Goal: Find specific page/section: Find specific page/section

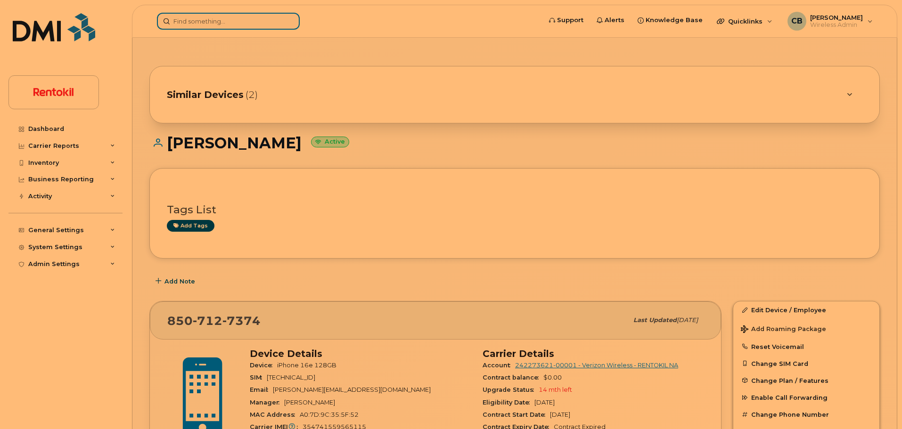
click at [208, 24] on input at bounding box center [228, 21] width 143 height 17
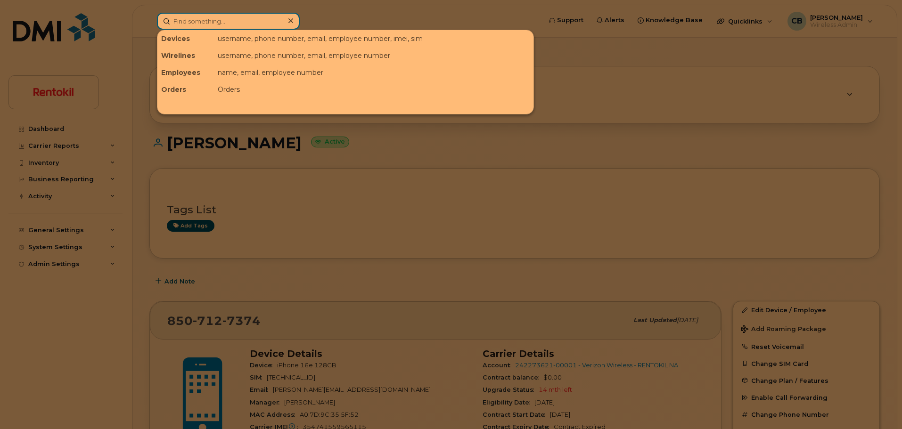
paste input "[PERSON_NAME]"
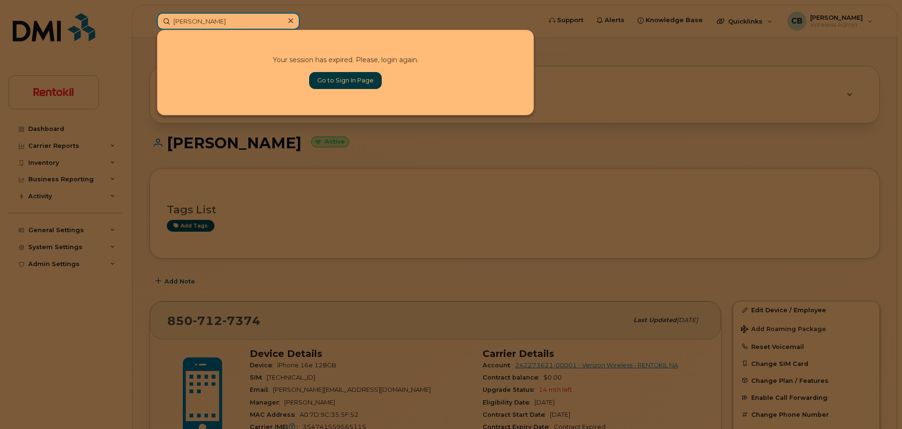
type input "[PERSON_NAME]"
click at [343, 76] on link "Go to Sign In Page" at bounding box center [345, 80] width 73 height 17
